Goal: Task Accomplishment & Management: Manage account settings

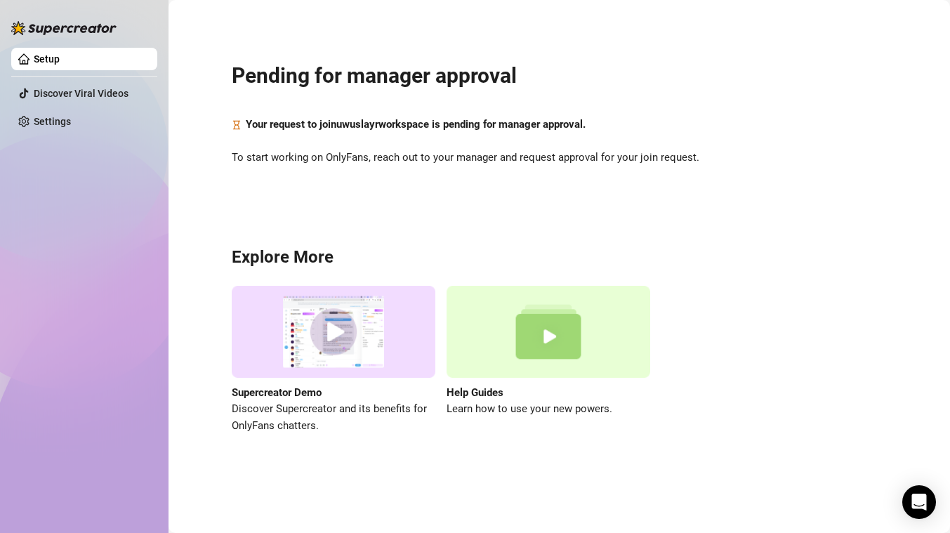
click at [504, 140] on div "Pending for manager approval Your request to join uwuslayr workspace is pending…" at bounding box center [559, 239] width 753 height 459
click at [175, 256] on main "Pending for manager approval Your request to join uwuslayr workspace is pending…" at bounding box center [560, 266] width 782 height 533
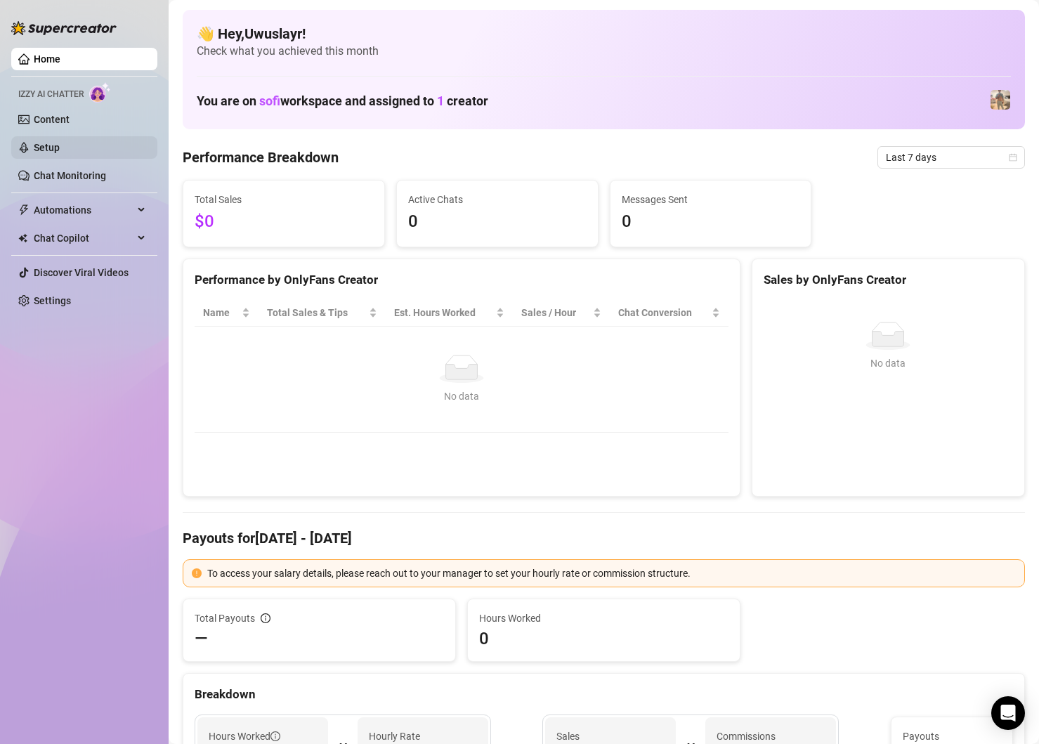
click at [60, 144] on link "Setup" at bounding box center [47, 147] width 26 height 11
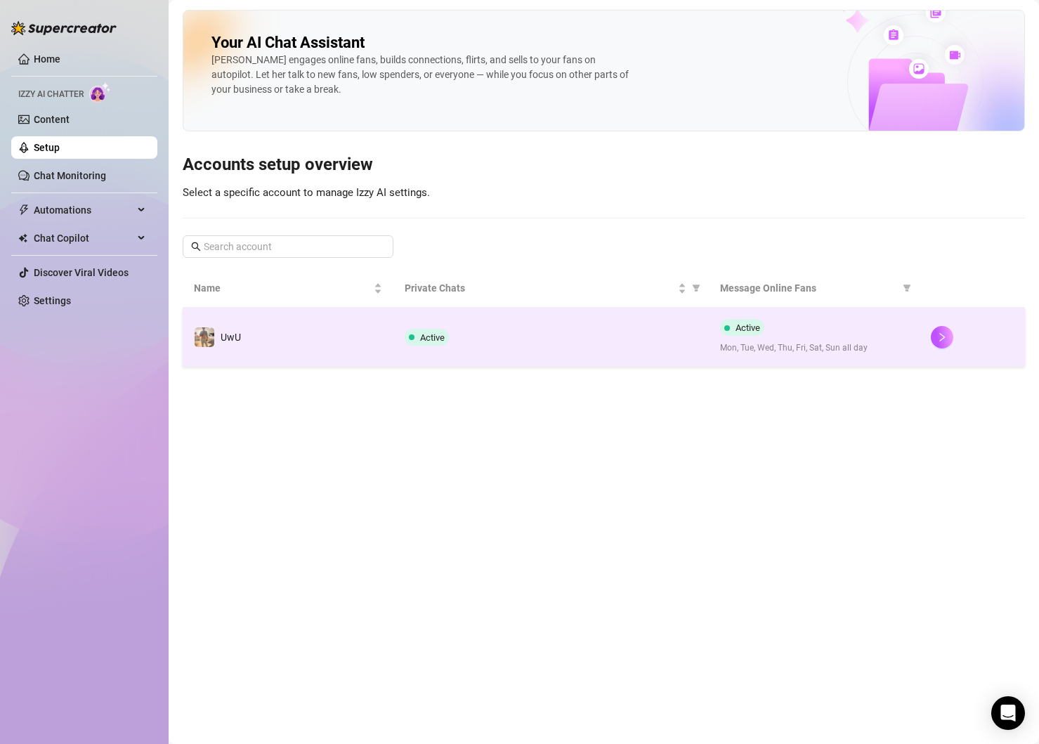
click at [645, 351] on td "Active" at bounding box center [551, 337] width 316 height 59
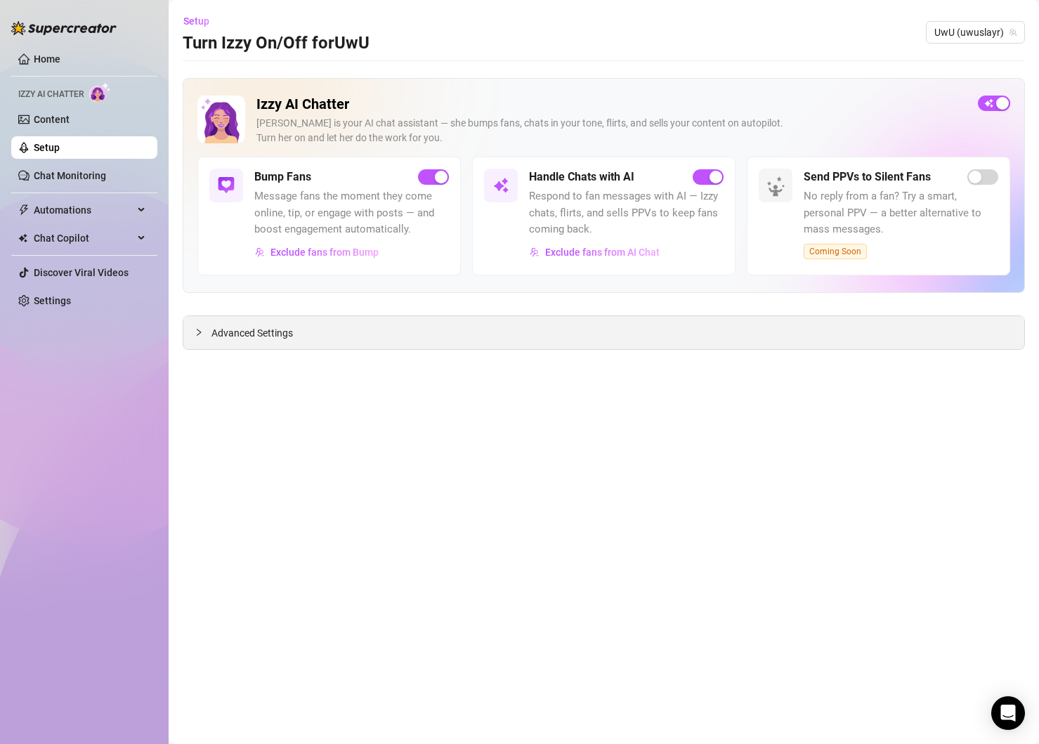
click at [199, 331] on icon "collapsed" at bounding box center [199, 332] width 8 height 8
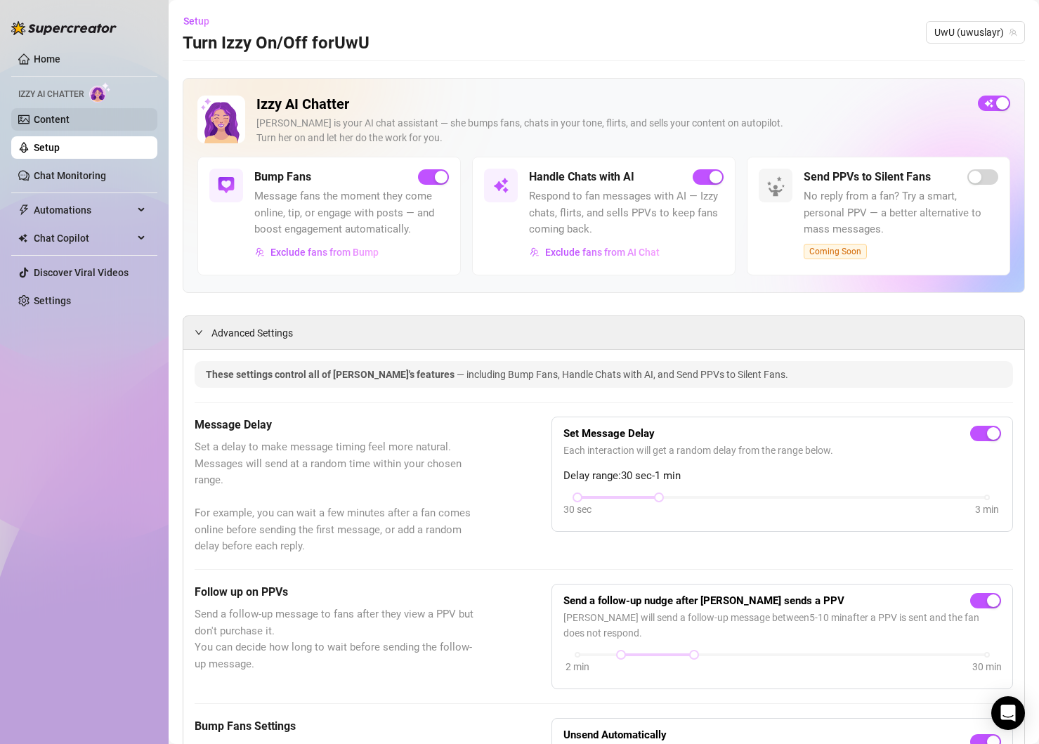
click at [60, 119] on link "Content" at bounding box center [52, 119] width 36 height 11
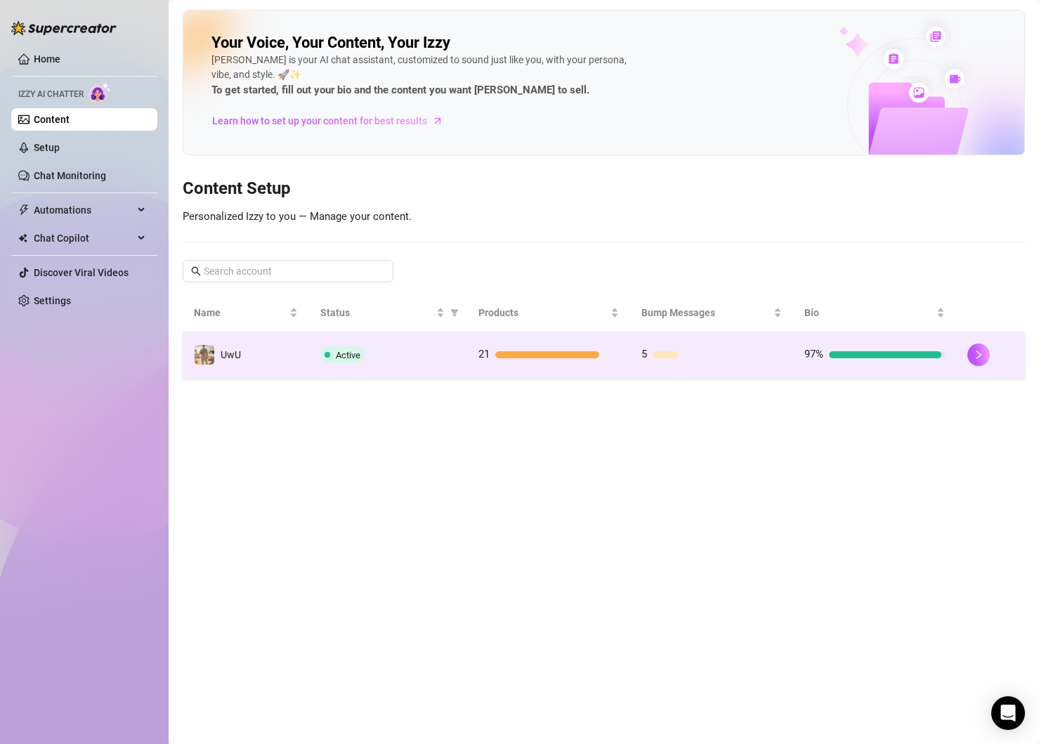
click at [394, 338] on td "Active" at bounding box center [388, 355] width 158 height 46
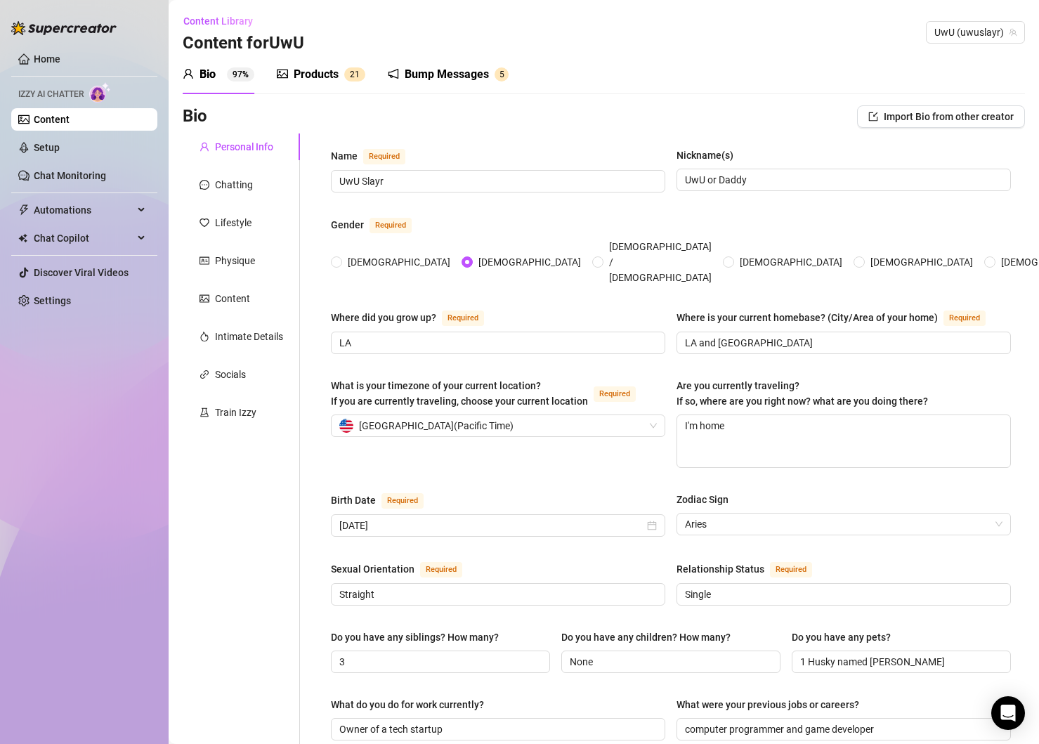
click at [325, 78] on div "Products" at bounding box center [316, 74] width 45 height 17
